Goal: Task Accomplishment & Management: Complete application form

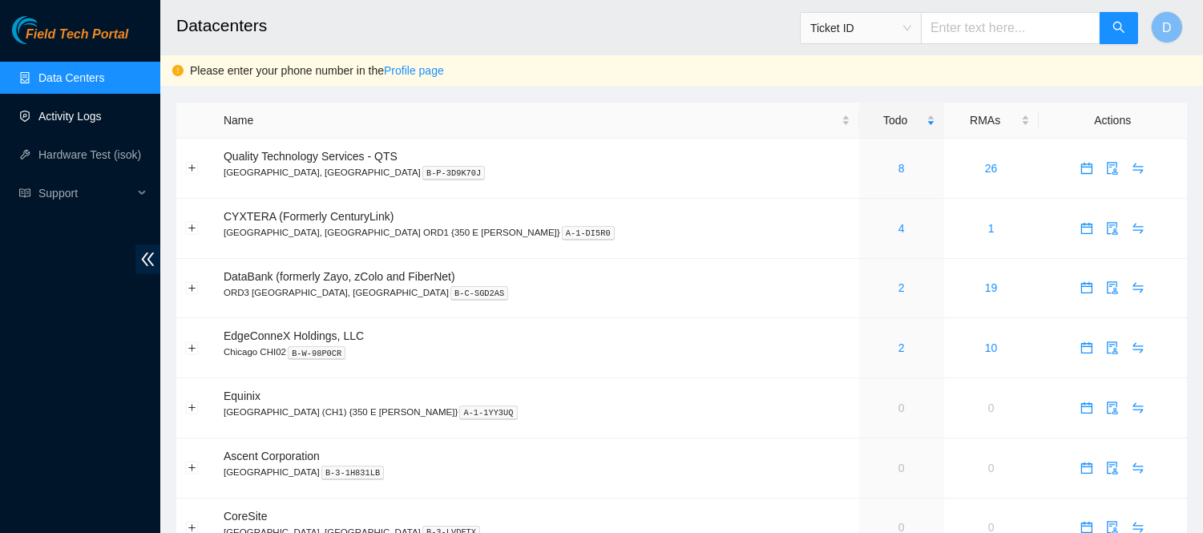
click at [61, 111] on link "Activity Logs" at bounding box center [69, 116] width 63 height 13
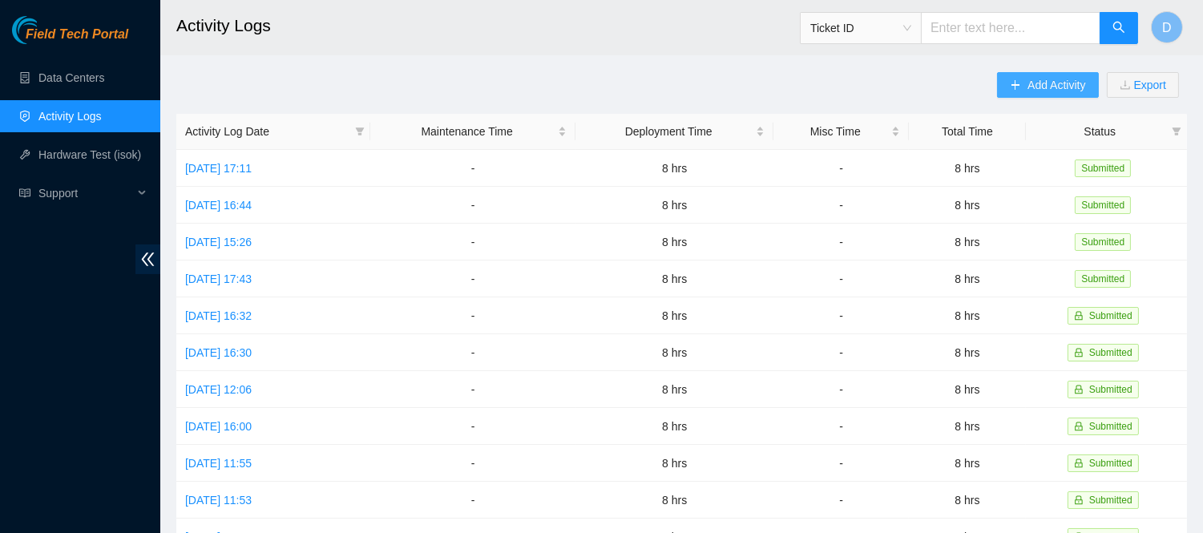
click at [1038, 75] on button "Add Activity" at bounding box center [1047, 85] width 101 height 26
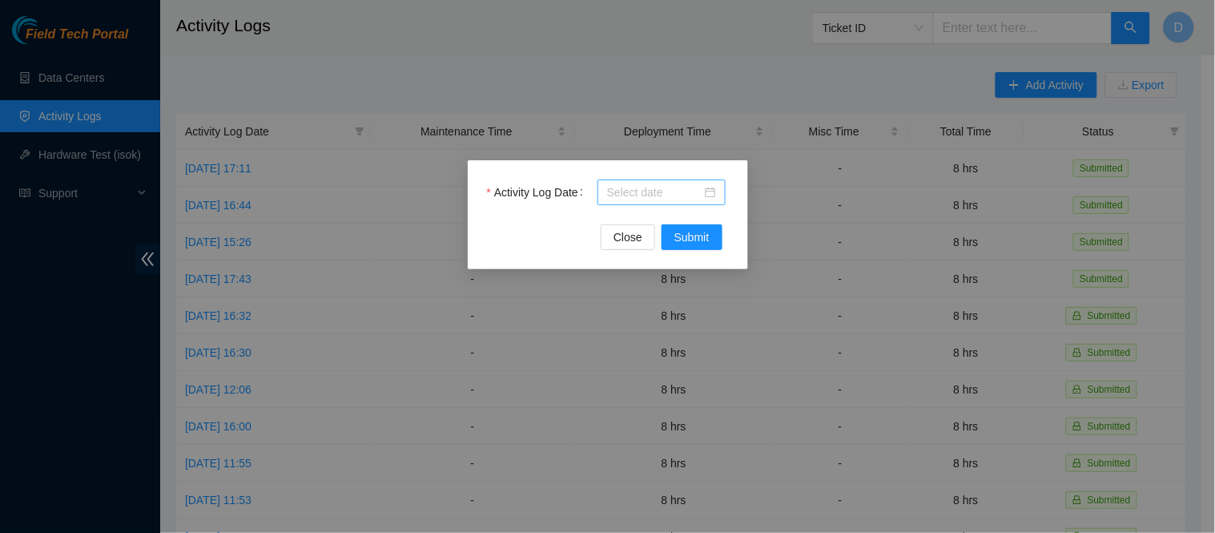
click at [620, 189] on input "Activity Log Date" at bounding box center [654, 192] width 95 height 18
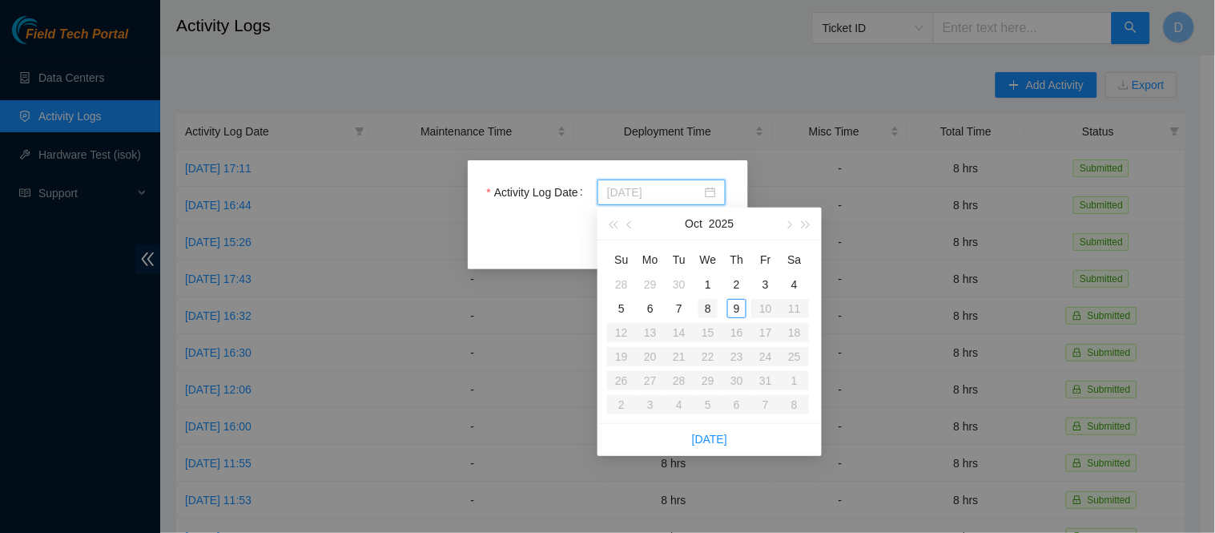
type input "[DATE]"
click at [707, 310] on div "8" at bounding box center [708, 308] width 19 height 19
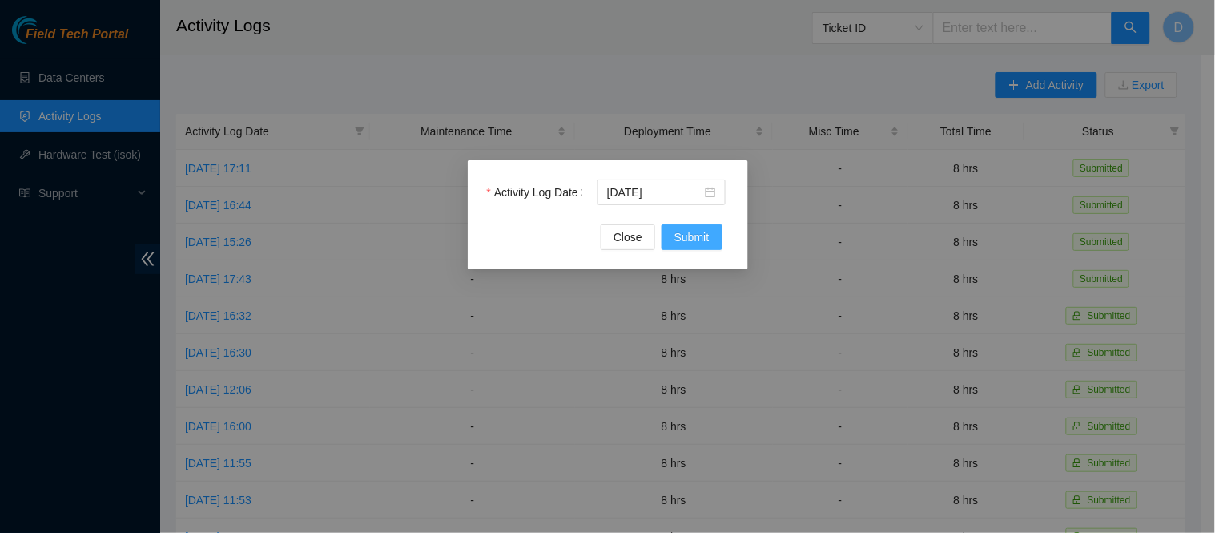
click at [691, 232] on span "Submit" at bounding box center [692, 237] width 35 height 18
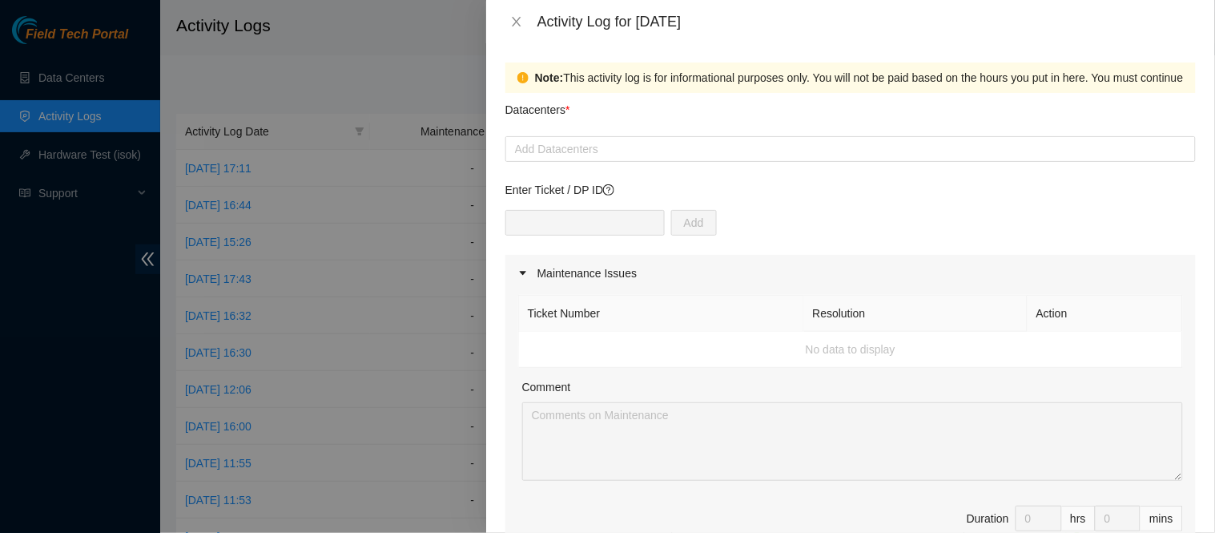
click at [1162, 343] on td "No data to display" at bounding box center [851, 350] width 664 height 36
click at [771, 144] on div at bounding box center [851, 148] width 683 height 19
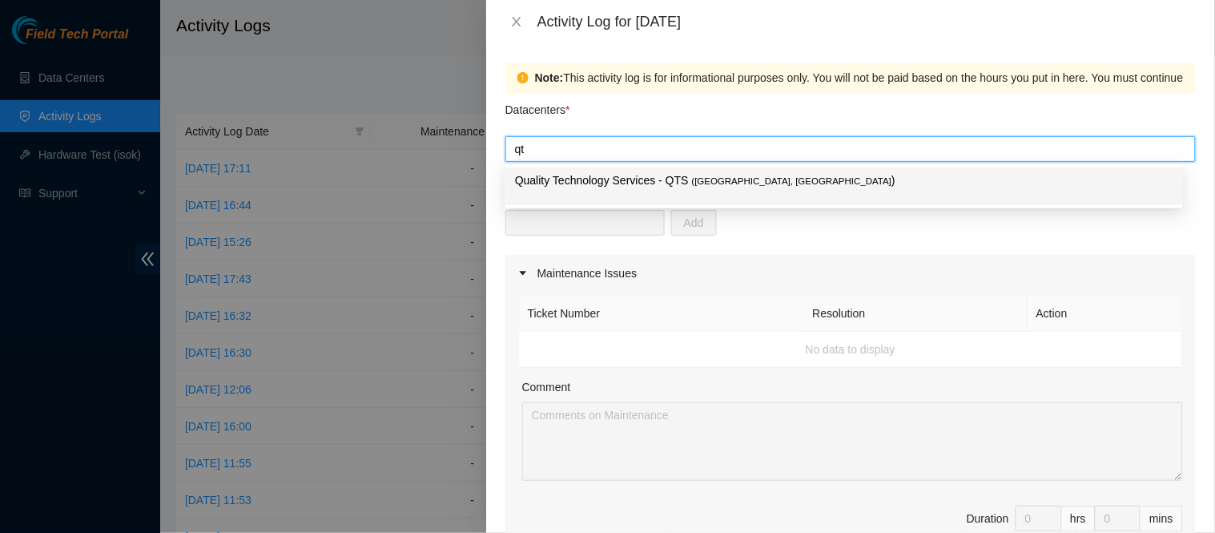
type input "qts"
click at [716, 173] on p "Quality Technology Services - QTS ( [GEOGRAPHIC_DATA], [GEOGRAPHIC_DATA] )" at bounding box center [844, 180] width 659 height 18
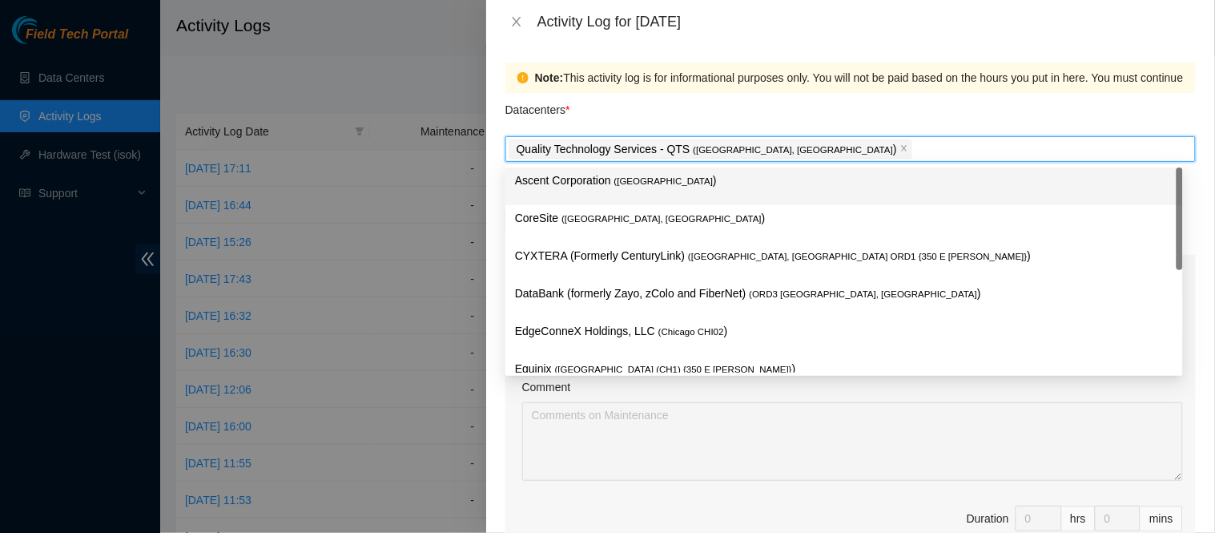
click at [821, 111] on div "Datacenters *" at bounding box center [851, 114] width 691 height 43
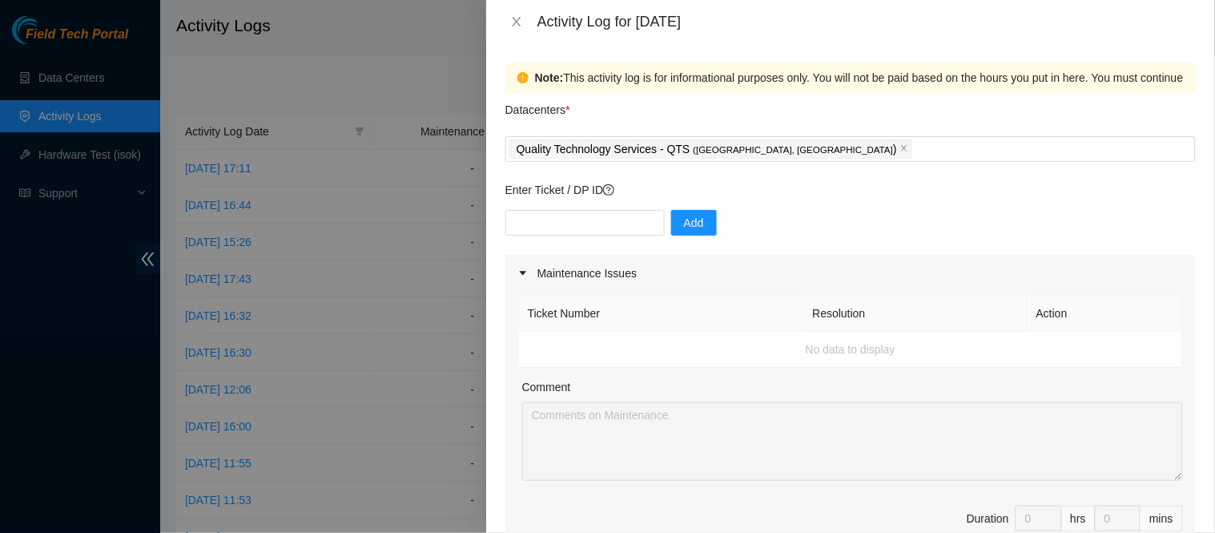
click at [947, 234] on div "Add" at bounding box center [851, 232] width 691 height 45
click at [626, 224] on input "text" at bounding box center [585, 223] width 159 height 26
paste input "DP81241"
type input "DP81241"
click at [517, 22] on icon "close" at bounding box center [516, 21] width 13 height 13
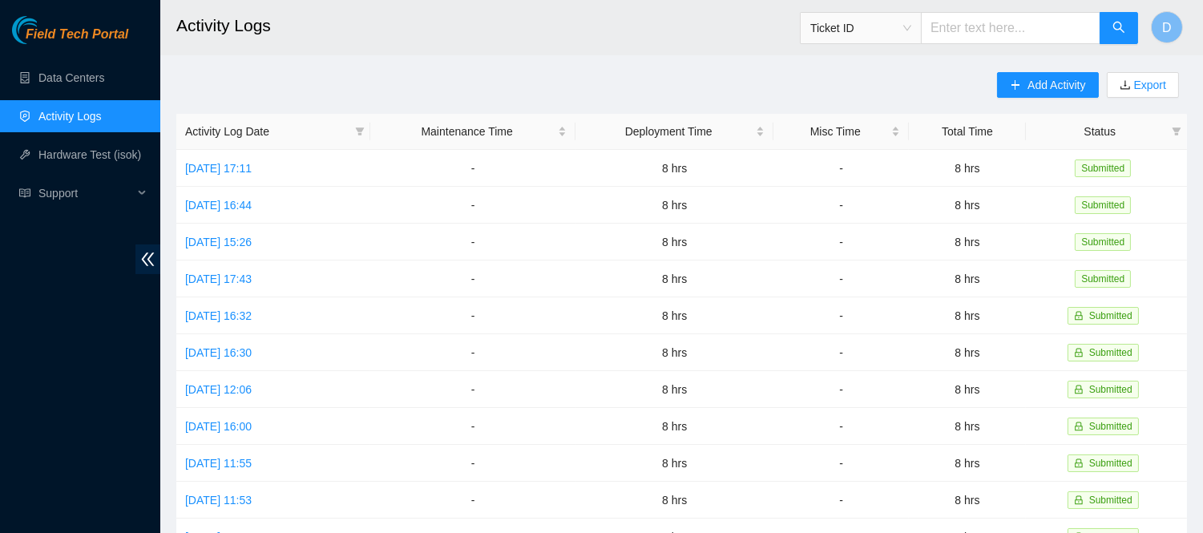
click at [513, 105] on div "Add Activity Export Activity Log Date Maintenance Time Deployment Time Misc Tim…" at bounding box center [681, 505] width 1010 height 866
click at [70, 81] on link "Data Centers" at bounding box center [71, 77] width 66 height 13
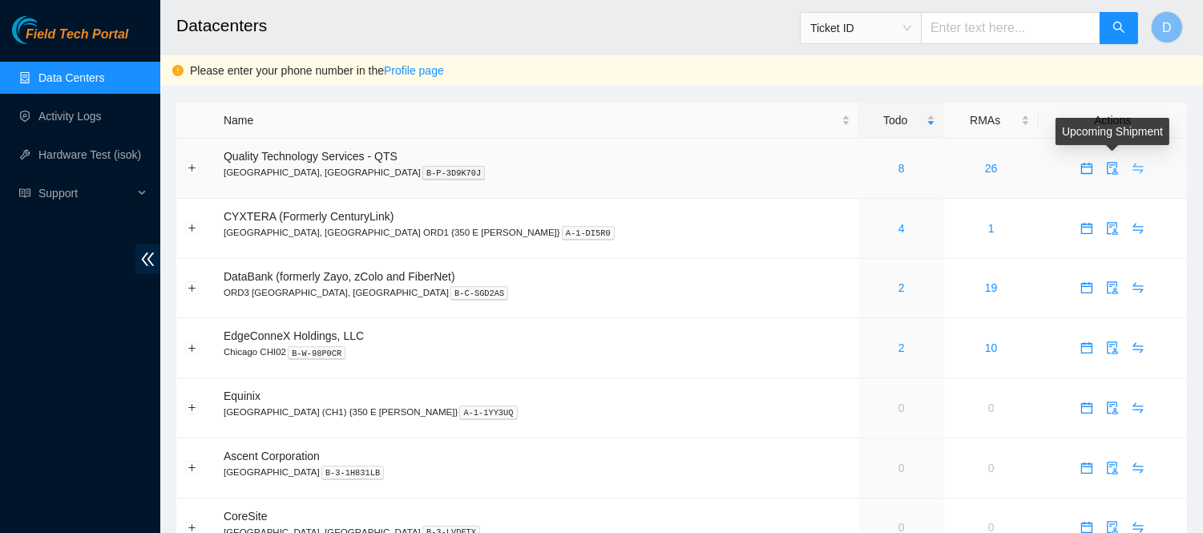
click at [1133, 170] on icon "swap" at bounding box center [1138, 168] width 10 height 10
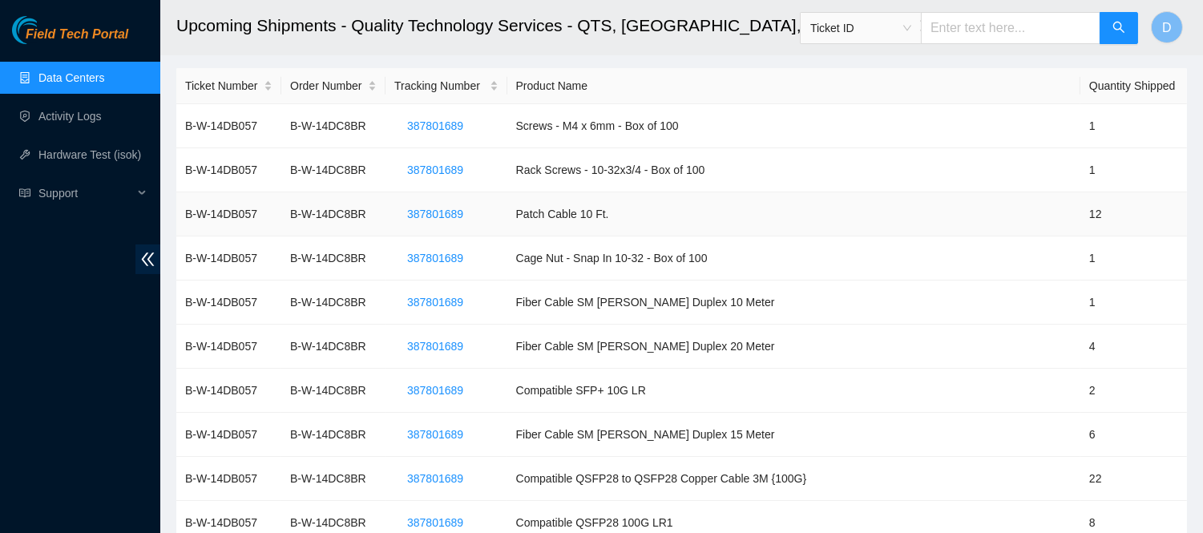
scroll to position [89, 0]
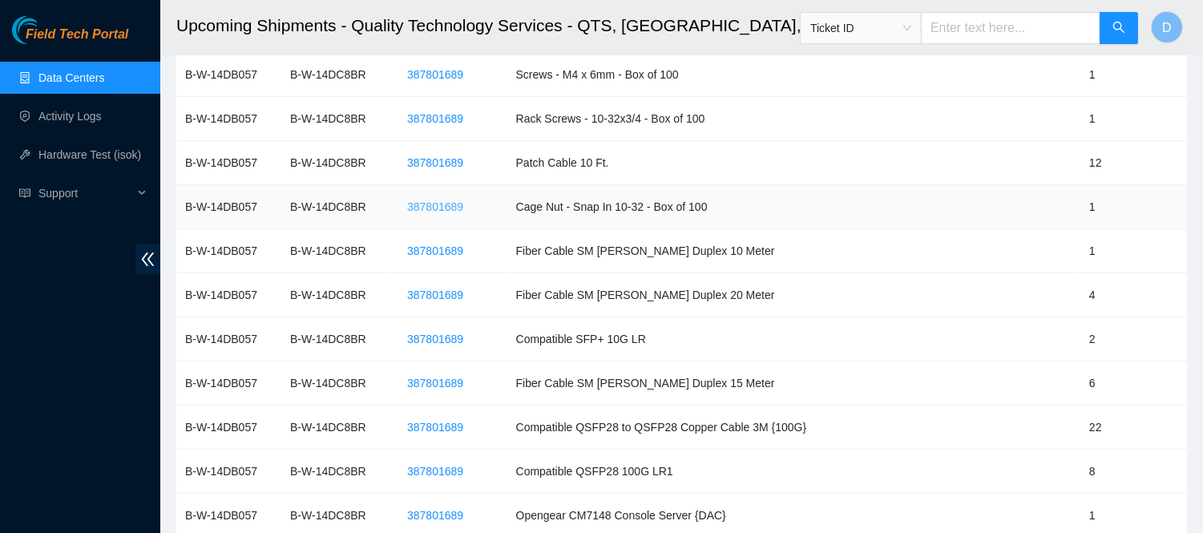
click at [450, 213] on span "387801689" at bounding box center [435, 207] width 56 height 18
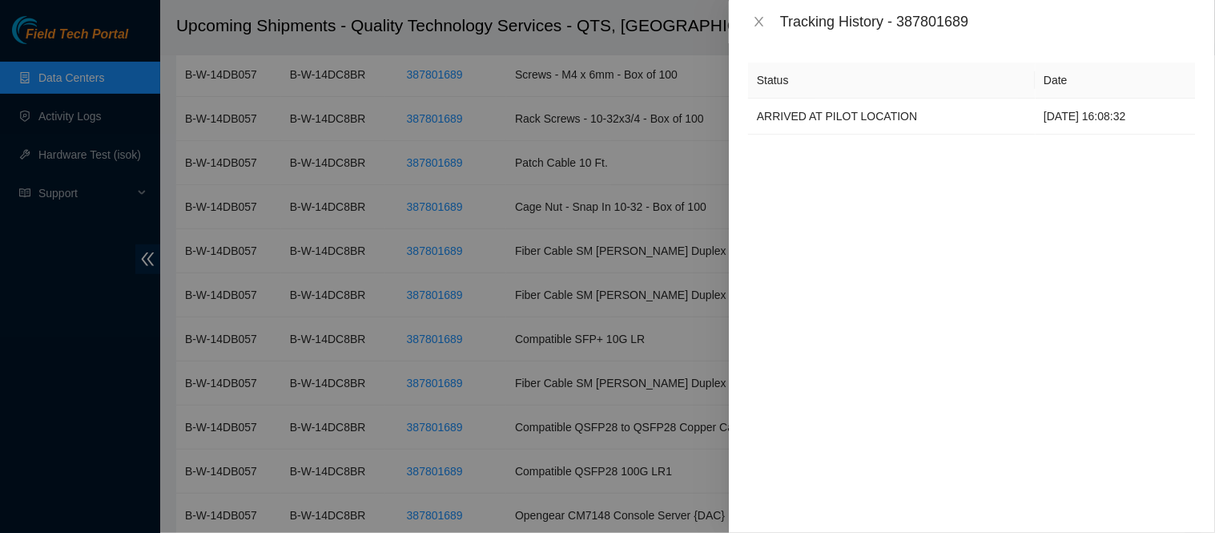
click at [913, 20] on div "Tracking History - 387801689" at bounding box center [988, 22] width 416 height 18
copy div "387801689"
click at [756, 18] on icon "close" at bounding box center [759, 21] width 13 height 13
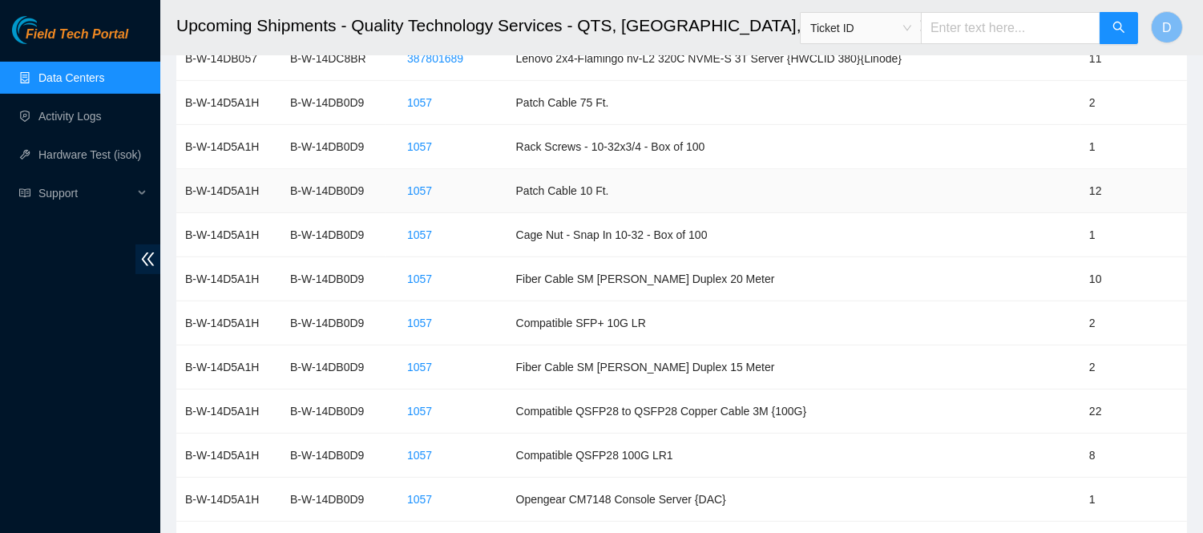
scroll to position [1127, 0]
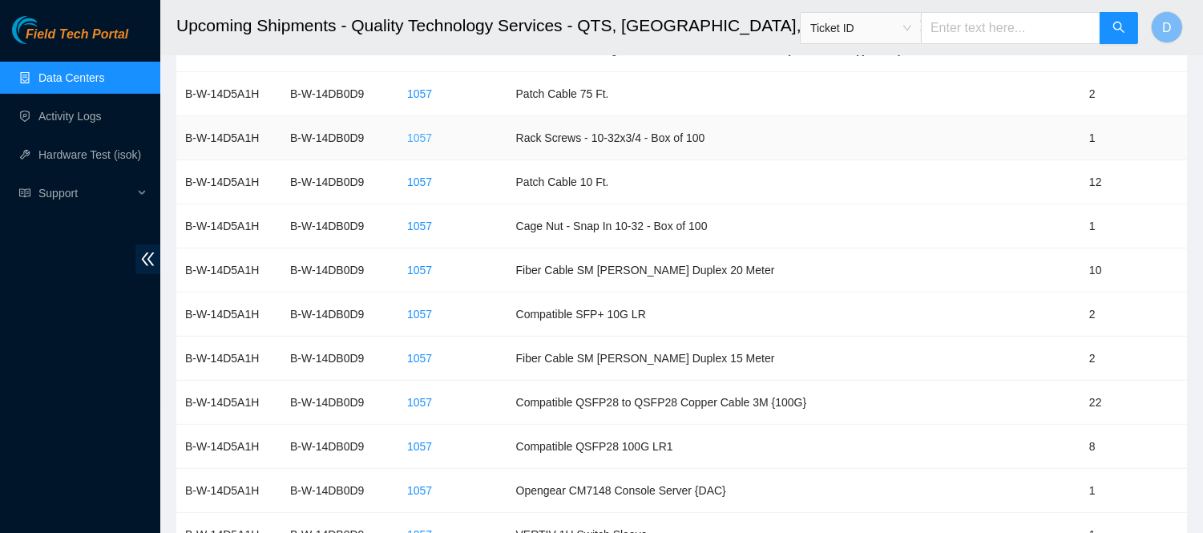
click at [429, 142] on span "1057" at bounding box center [419, 138] width 25 height 18
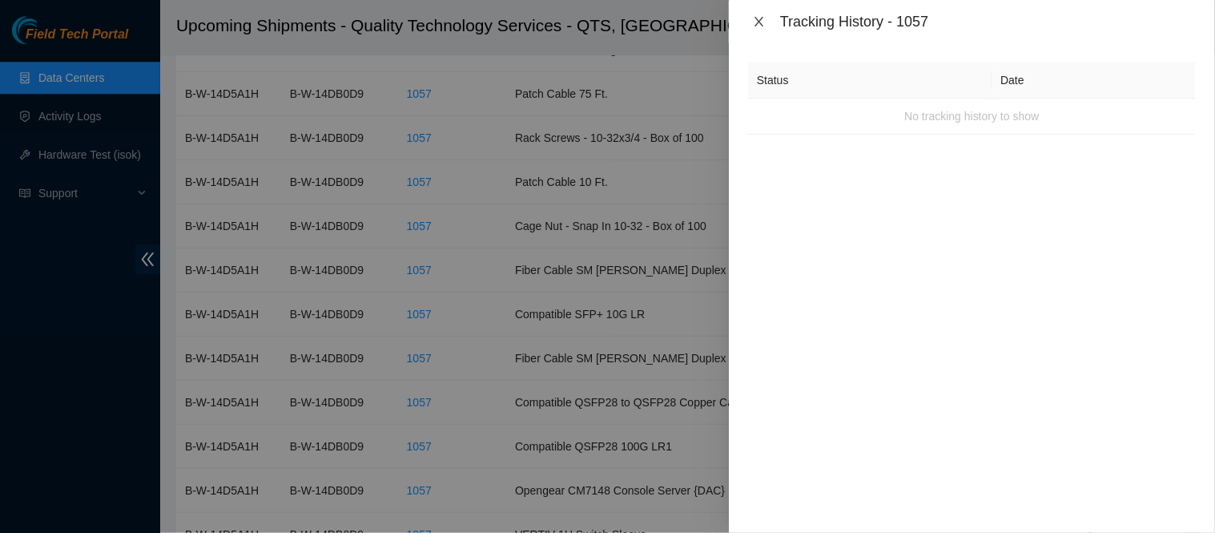
click at [762, 22] on icon "close" at bounding box center [759, 21] width 13 height 13
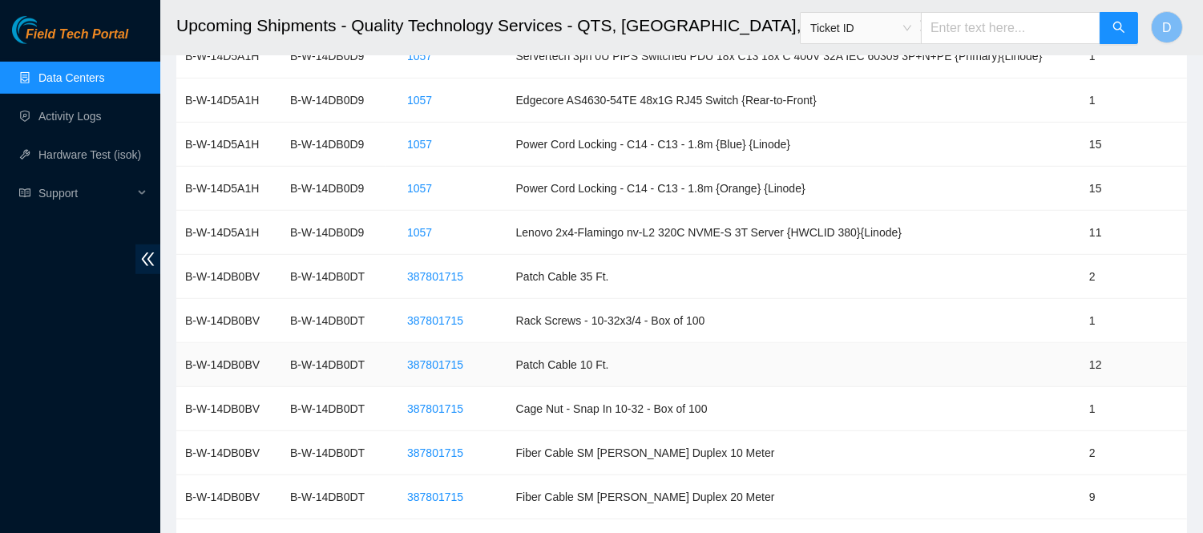
scroll to position [1856, 0]
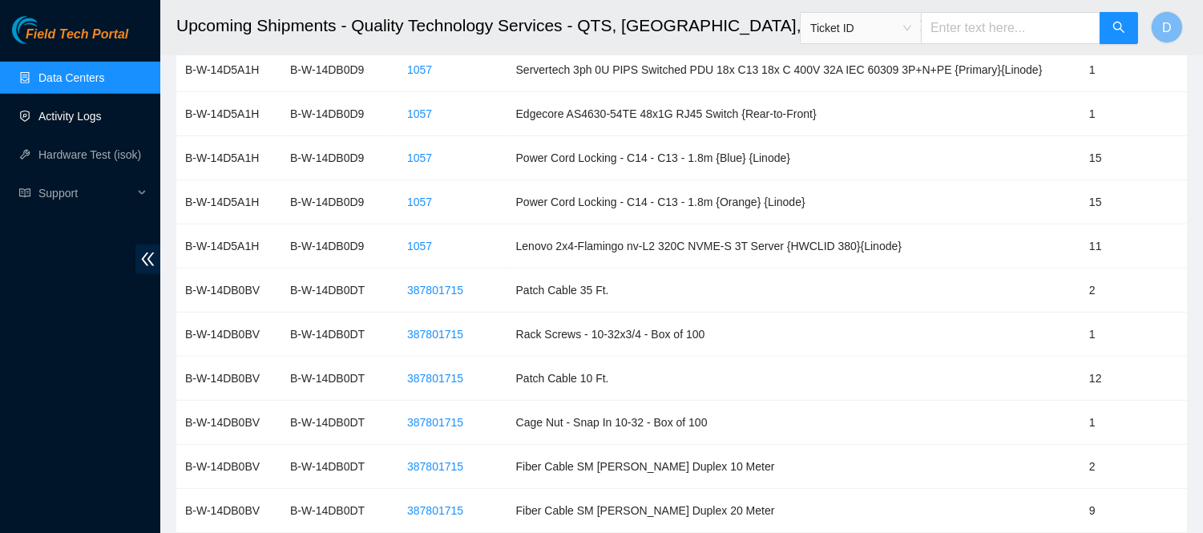
click at [76, 114] on link "Activity Logs" at bounding box center [69, 116] width 63 height 13
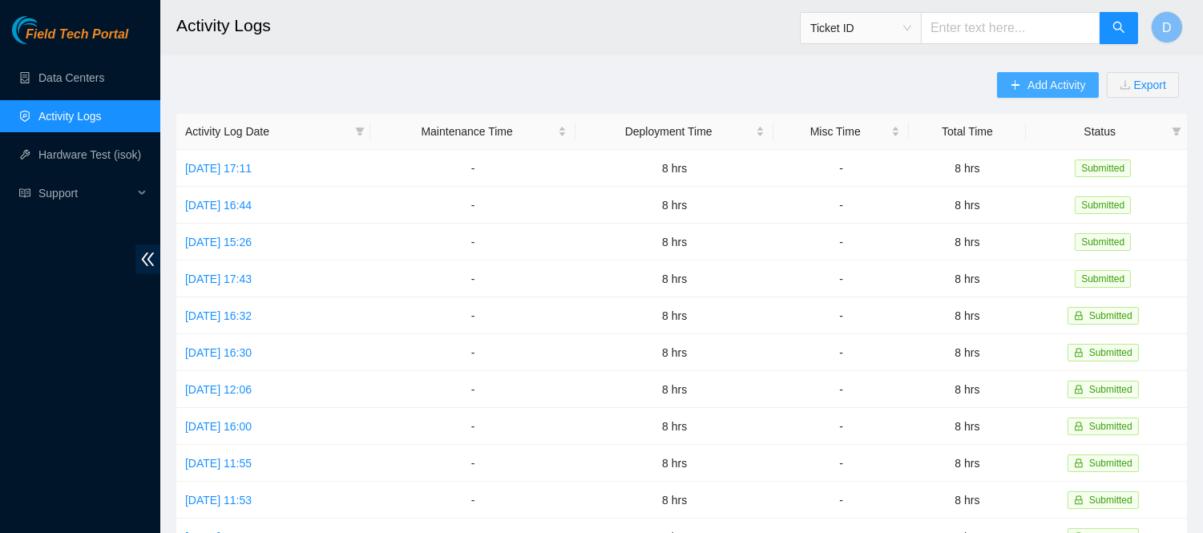
click at [1029, 88] on span "Add Activity" at bounding box center [1056, 85] width 58 height 18
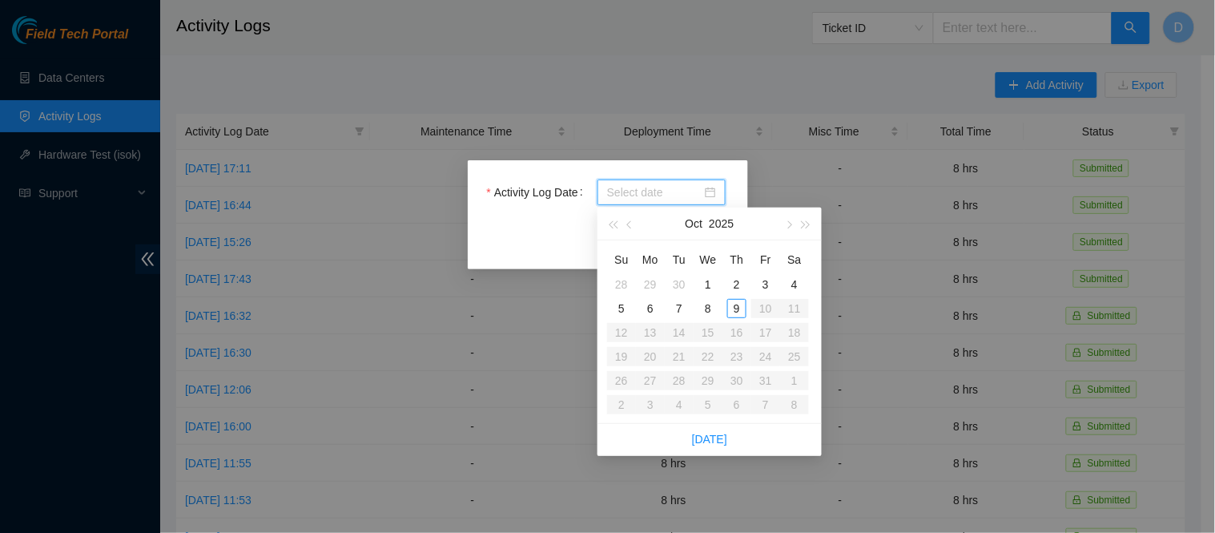
click at [635, 190] on input "Activity Log Date" at bounding box center [654, 192] width 95 height 18
type input "[DATE]"
click at [705, 311] on div "8" at bounding box center [708, 308] width 19 height 19
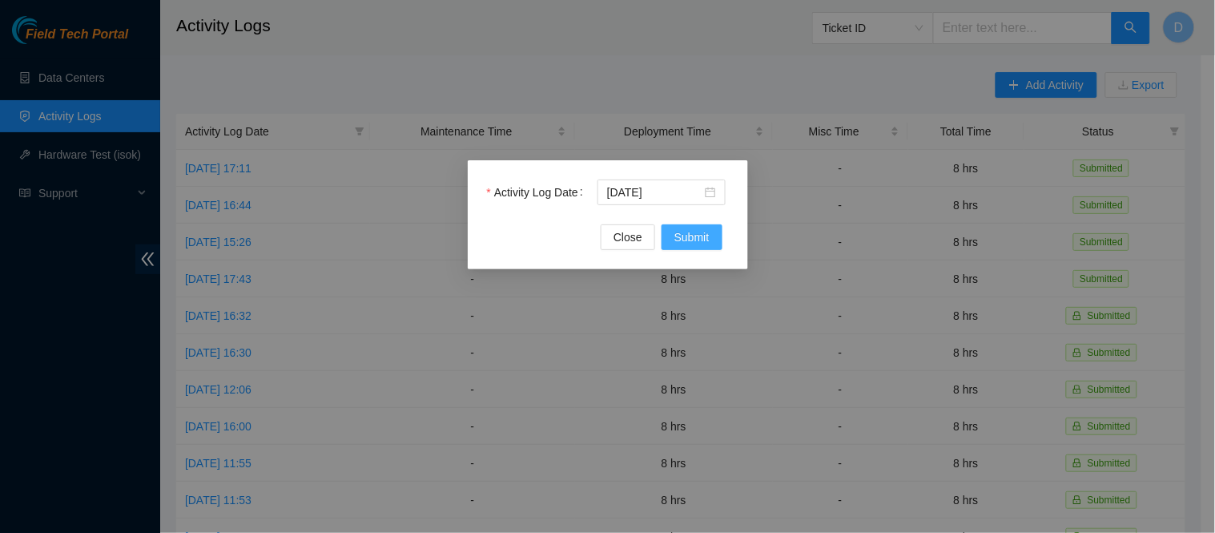
click at [705, 233] on span "Submit" at bounding box center [692, 237] width 35 height 18
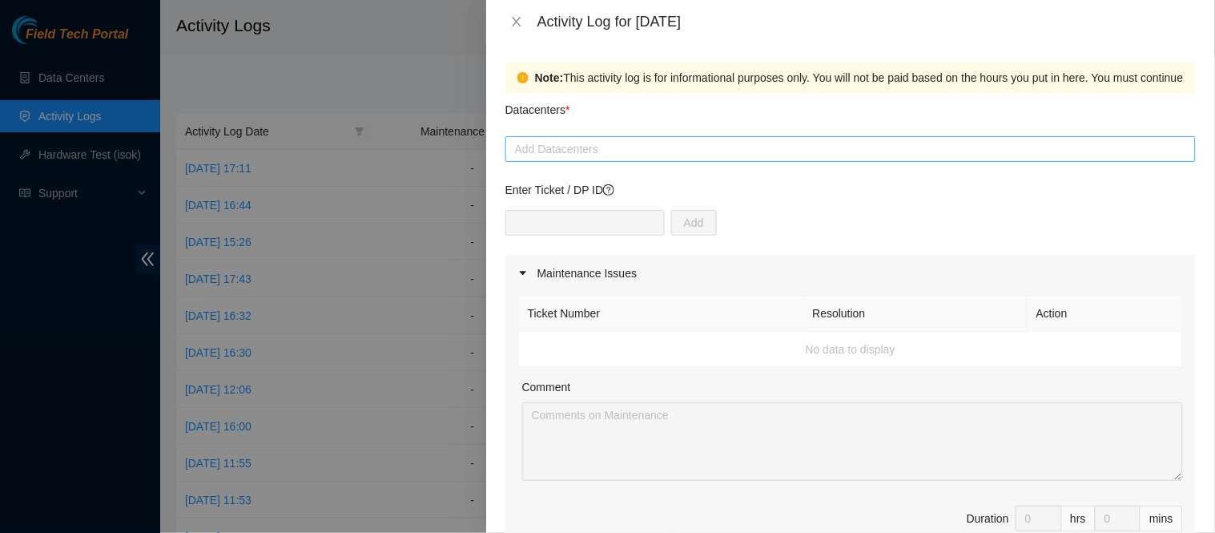
click at [630, 140] on div at bounding box center [851, 148] width 683 height 19
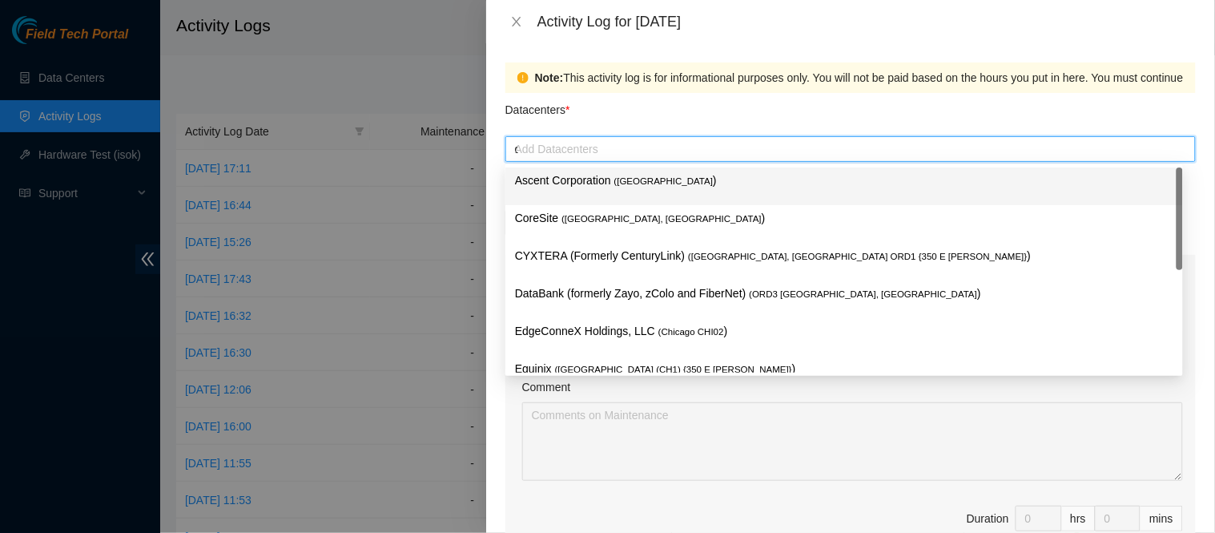
type input "qts"
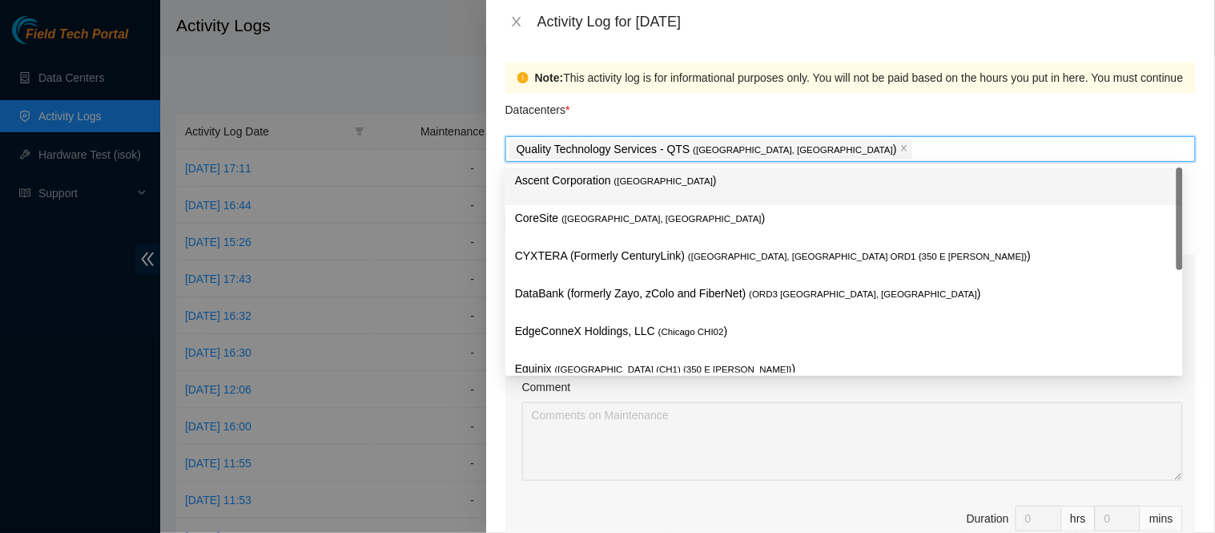
click at [769, 94] on div "Datacenters *" at bounding box center [851, 114] width 691 height 43
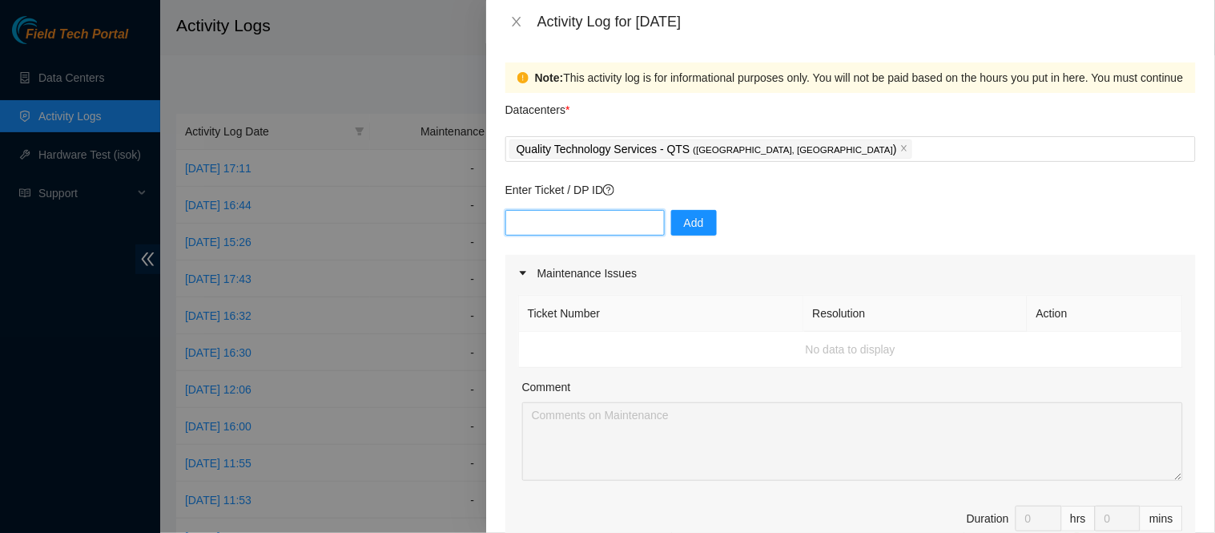
click at [566, 220] on input "text" at bounding box center [585, 223] width 159 height 26
paste input "DP81241"
type input "DP81241"
click at [904, 210] on div "DP81241 Add" at bounding box center [851, 232] width 691 height 45
click at [684, 235] on button "Add" at bounding box center [694, 223] width 46 height 26
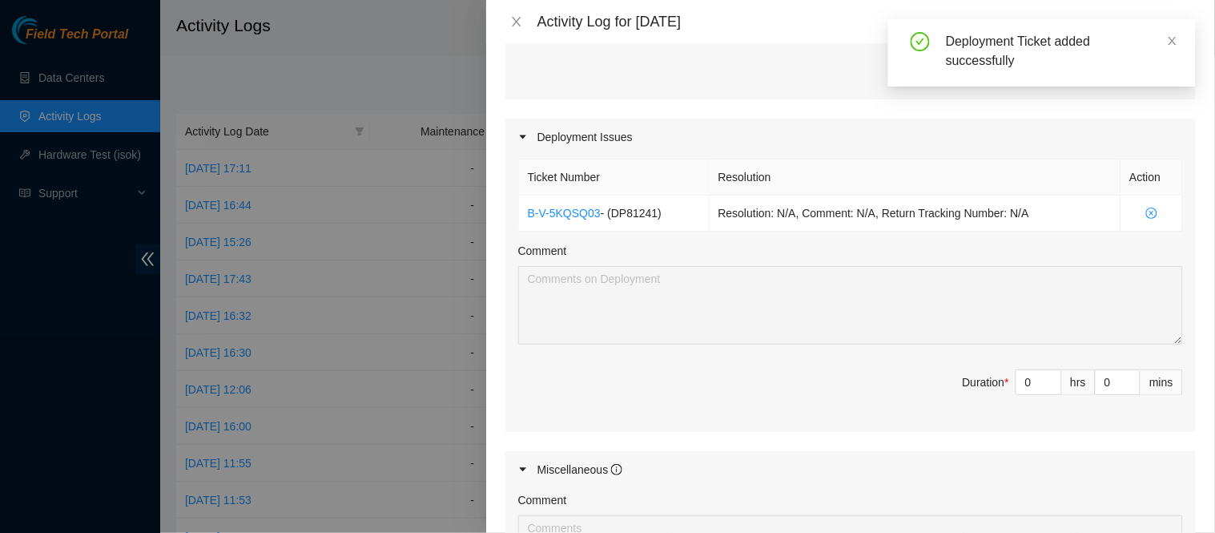
scroll to position [467, 0]
click at [1019, 381] on input "0" at bounding box center [1039, 384] width 45 height 24
type input "1"
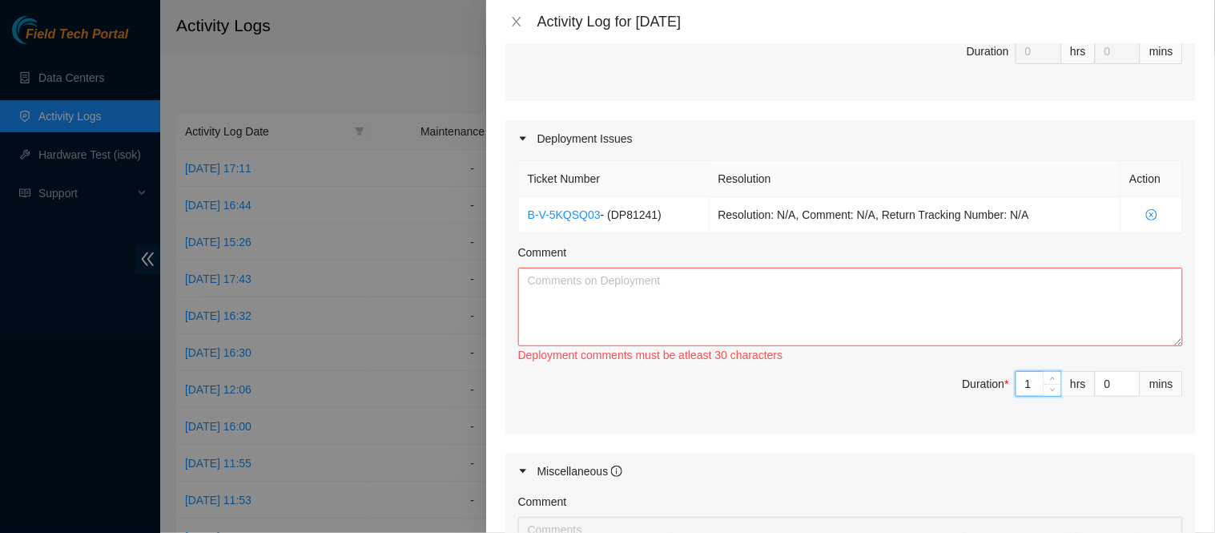
type input "0"
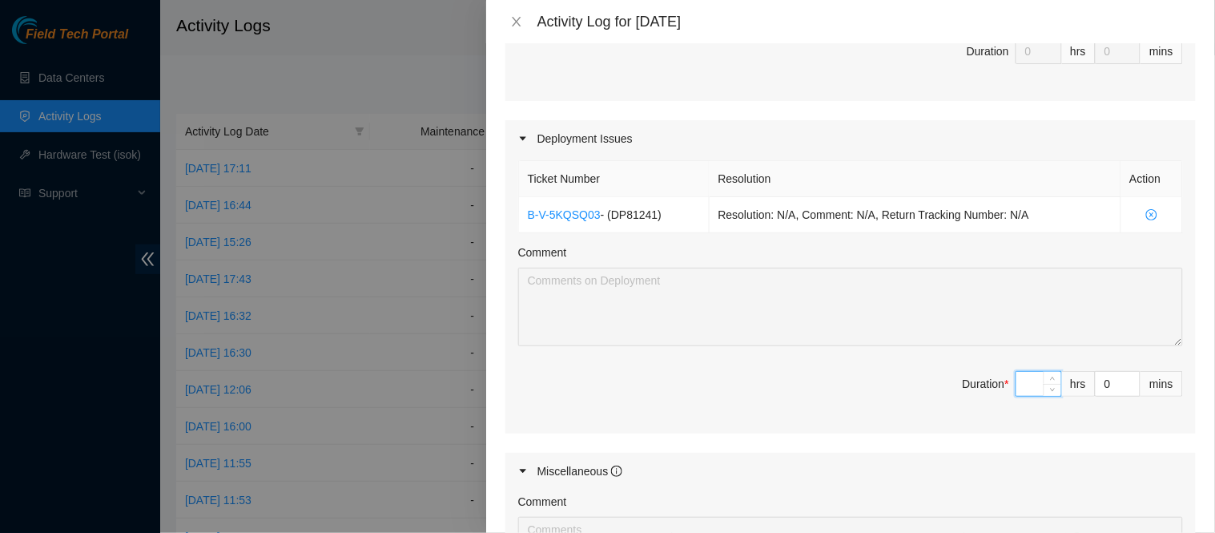
type input "8"
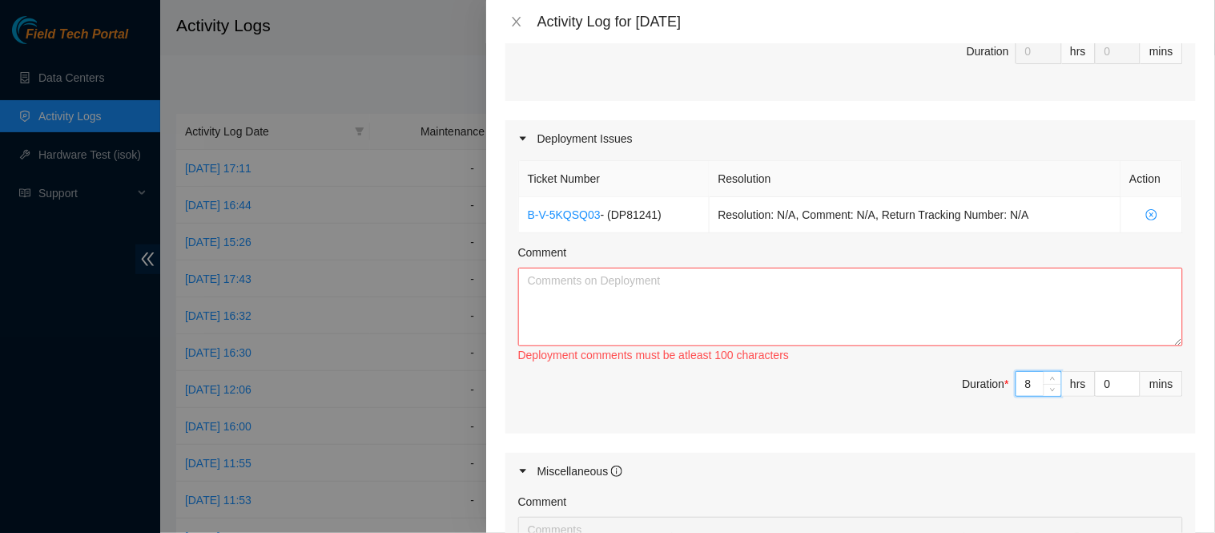
type input "8"
click at [876, 304] on textarea "Comment" at bounding box center [850, 307] width 665 height 79
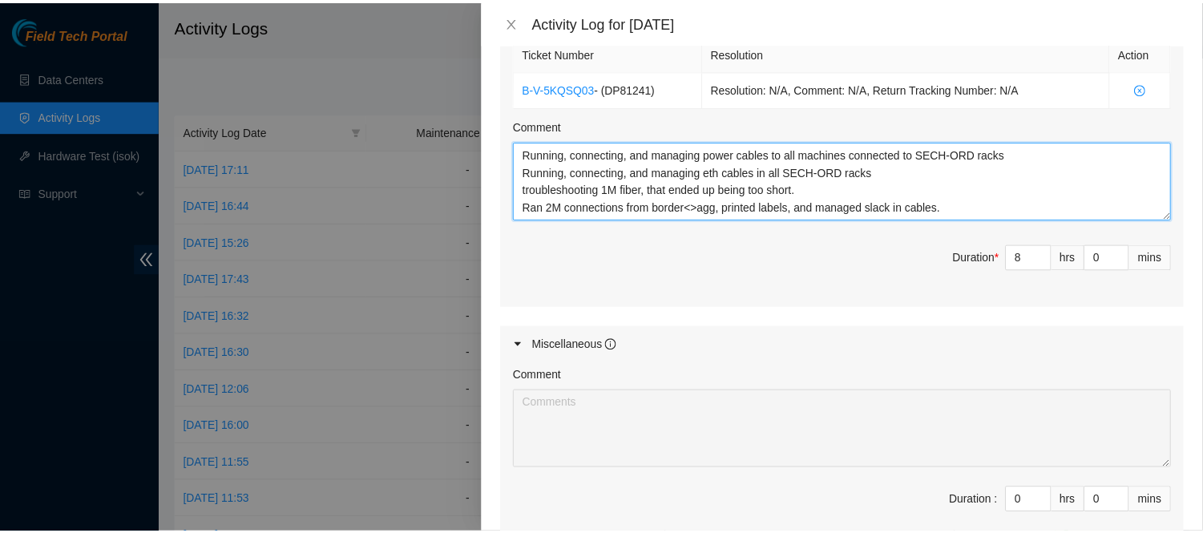
scroll to position [785, 0]
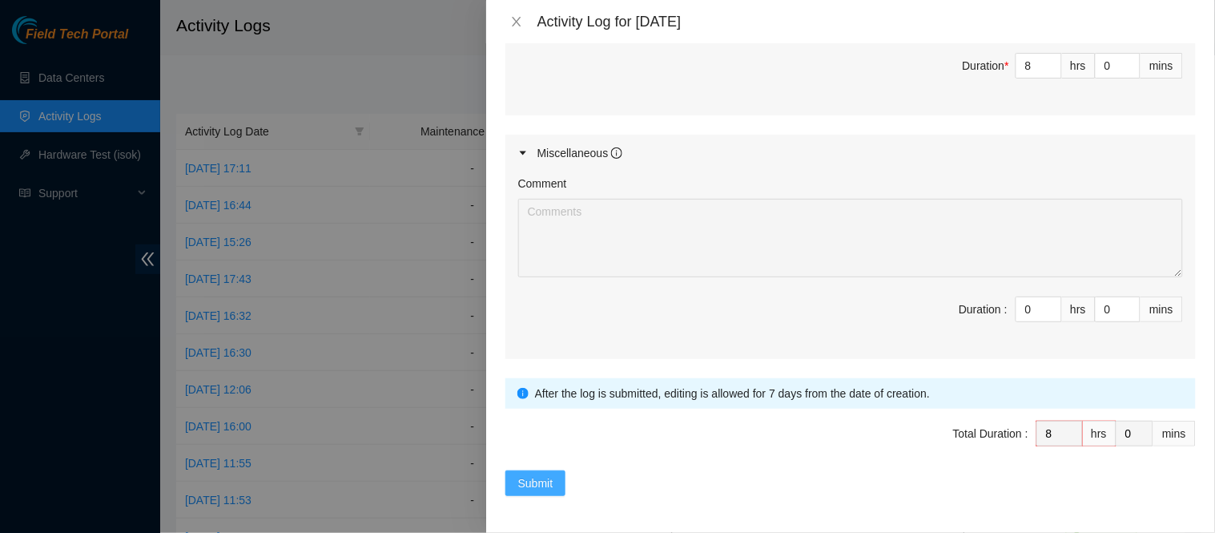
type textarea "Running, connecting, and managing power cables to all machines connected to SEC…"
click at [545, 489] on span "Submit" at bounding box center [535, 483] width 35 height 18
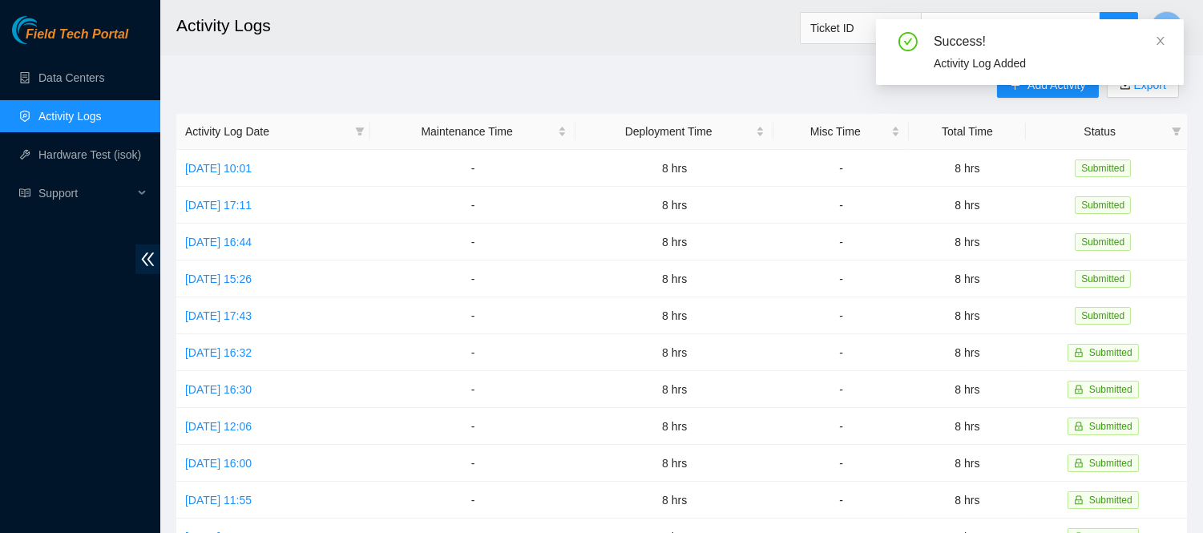
click at [1167, 40] on div "Success! Activity Log Added" at bounding box center [1030, 52] width 308 height 66
click at [1159, 40] on icon "close" at bounding box center [1160, 41] width 8 height 8
